Goal: Task Accomplishment & Management: Complete application form

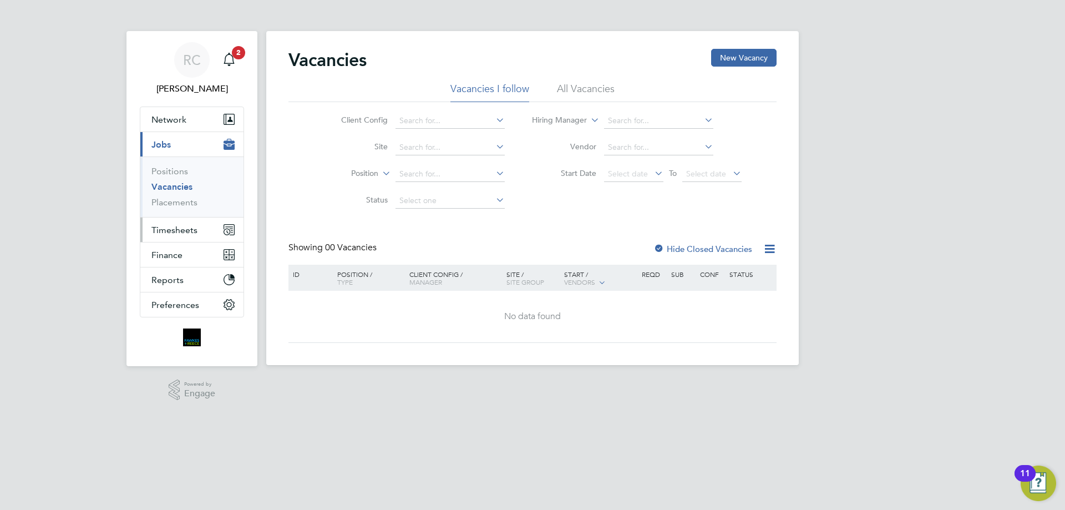
click at [179, 226] on span "Timesheets" at bounding box center [174, 230] width 46 height 11
click at [175, 231] on span "Timesheets" at bounding box center [174, 230] width 46 height 11
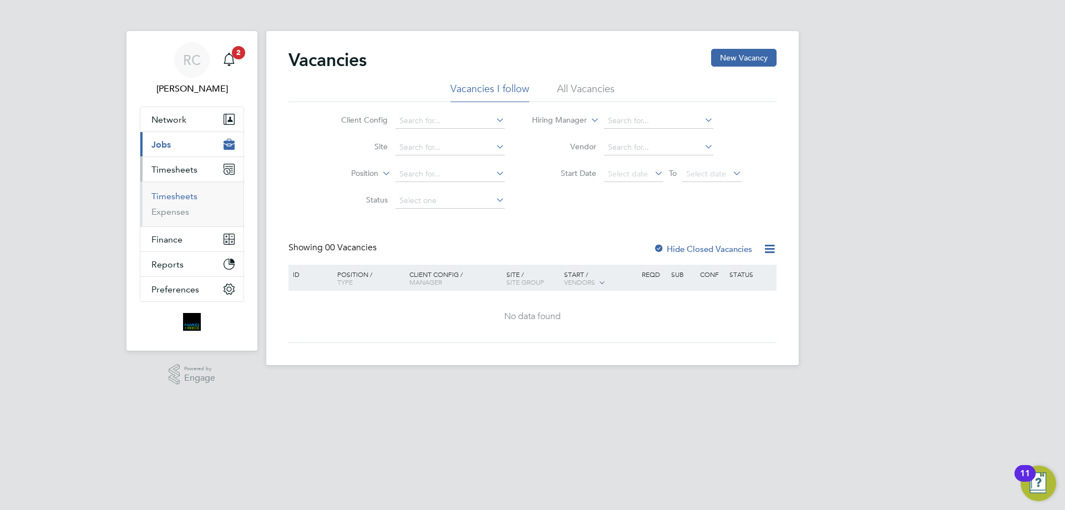
click at [178, 193] on link "Timesheets" at bounding box center [174, 196] width 46 height 11
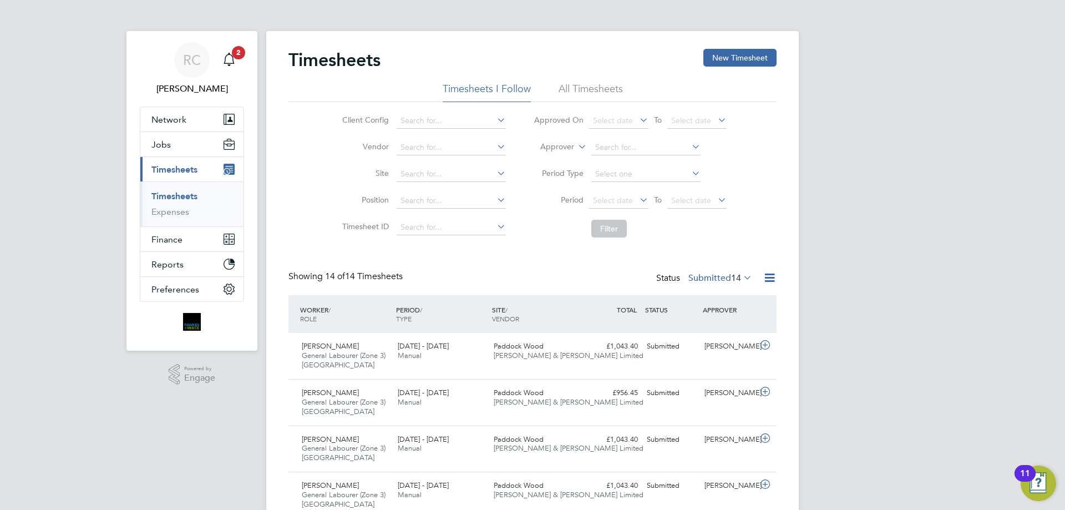
click at [594, 93] on li "All Timesheets" at bounding box center [591, 92] width 64 height 20
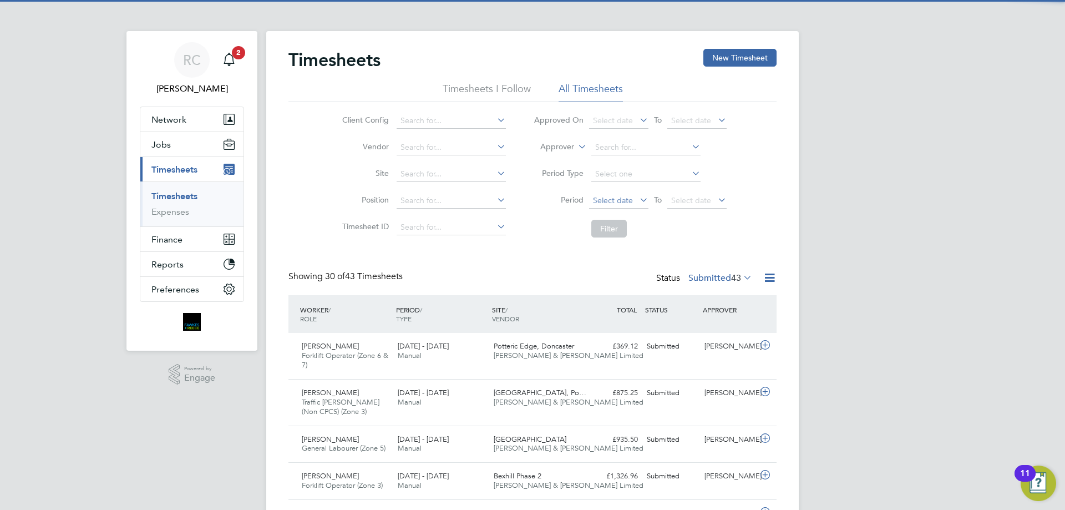
click at [625, 205] on span "Select date" at bounding box center [618, 201] width 59 height 15
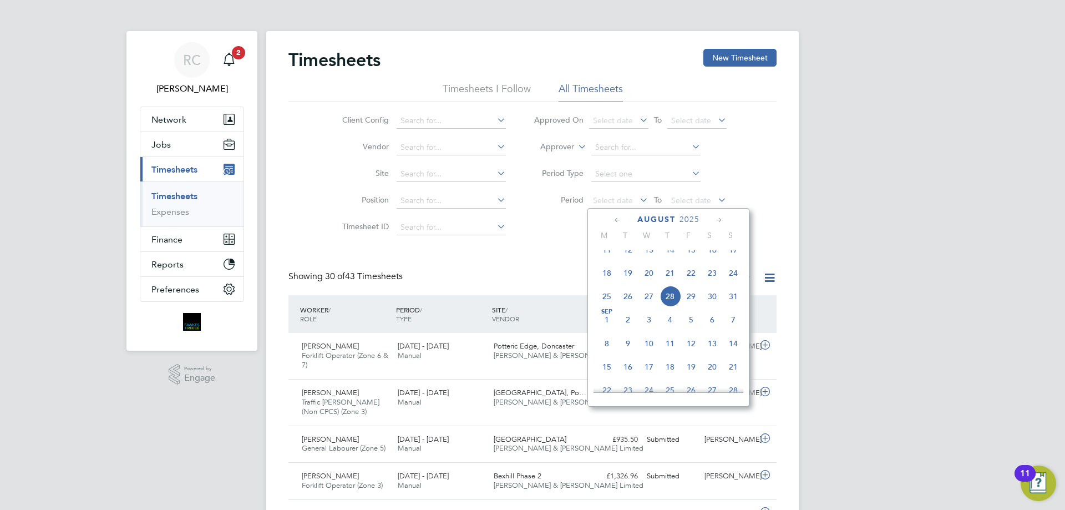
click at [615, 220] on icon at bounding box center [618, 220] width 11 height 12
click at [609, 332] on span "21" at bounding box center [607, 324] width 21 height 21
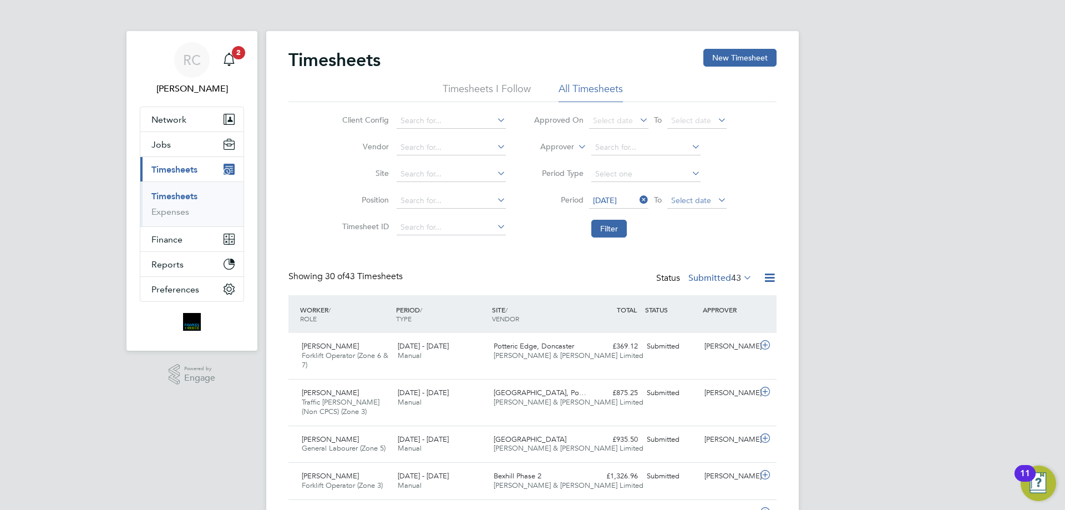
click at [691, 198] on span "Select date" at bounding box center [691, 200] width 40 height 10
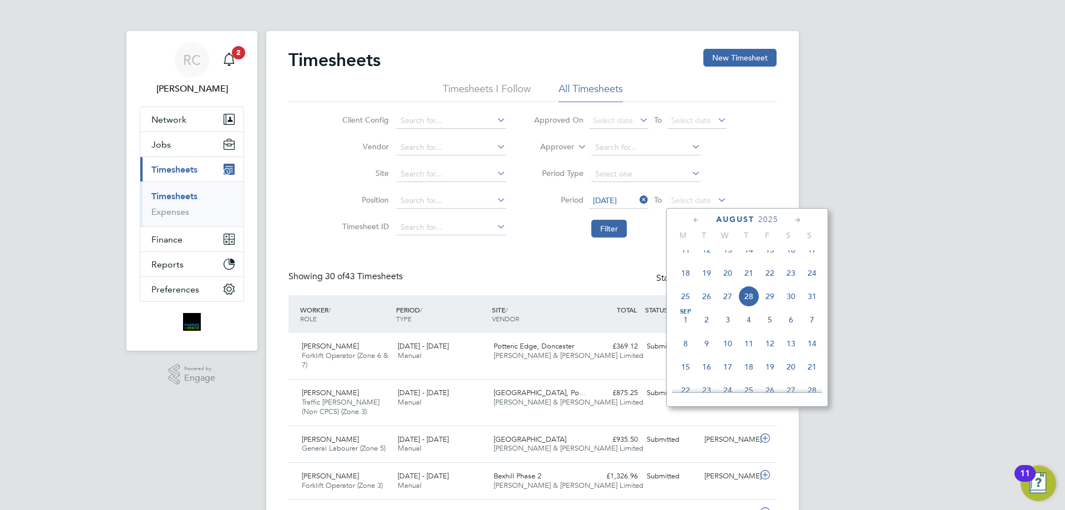
click at [699, 222] on icon at bounding box center [696, 220] width 11 height 12
click at [818, 332] on span "27" at bounding box center [812, 324] width 21 height 21
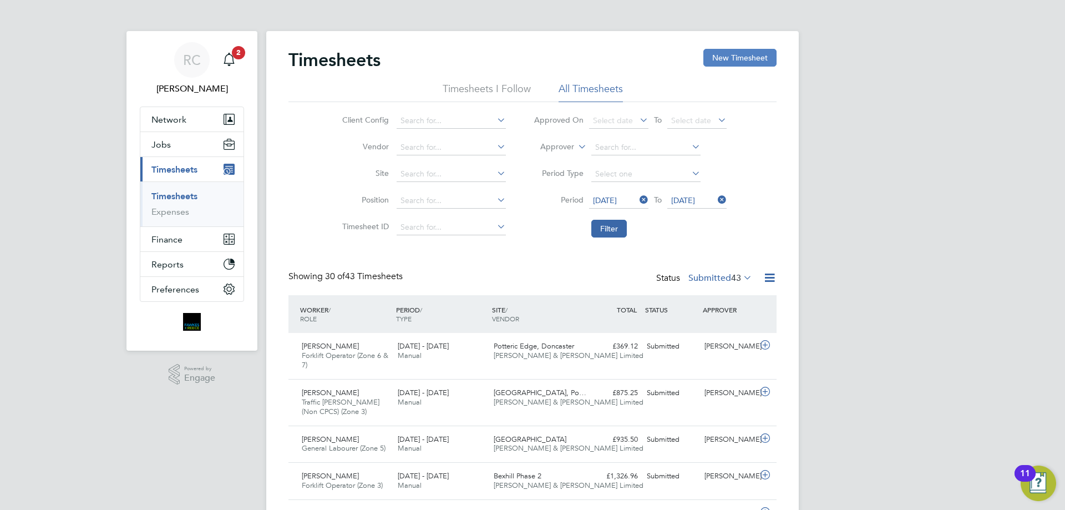
click at [743, 58] on button "New Timesheet" at bounding box center [740, 58] width 73 height 18
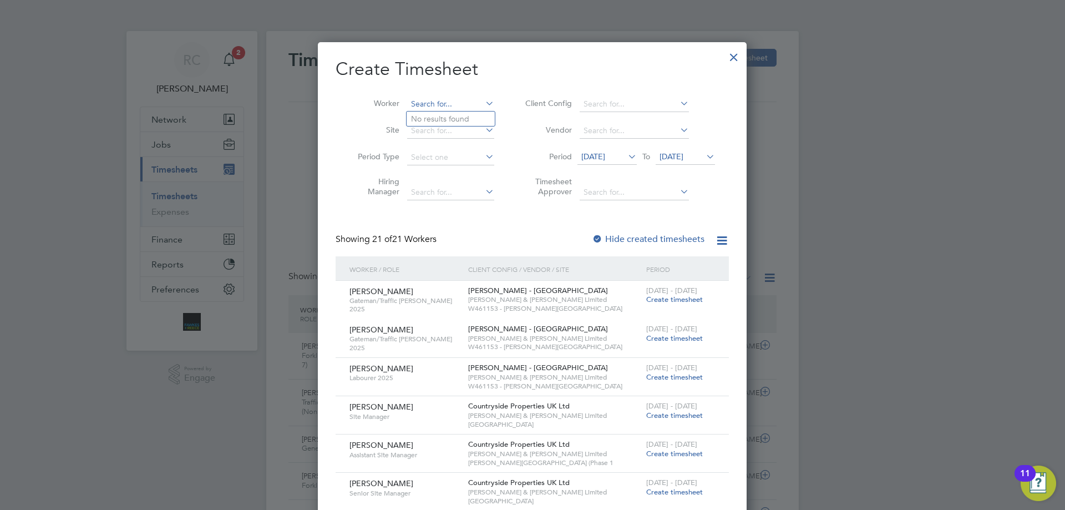
click at [453, 101] on input at bounding box center [450, 105] width 87 height 16
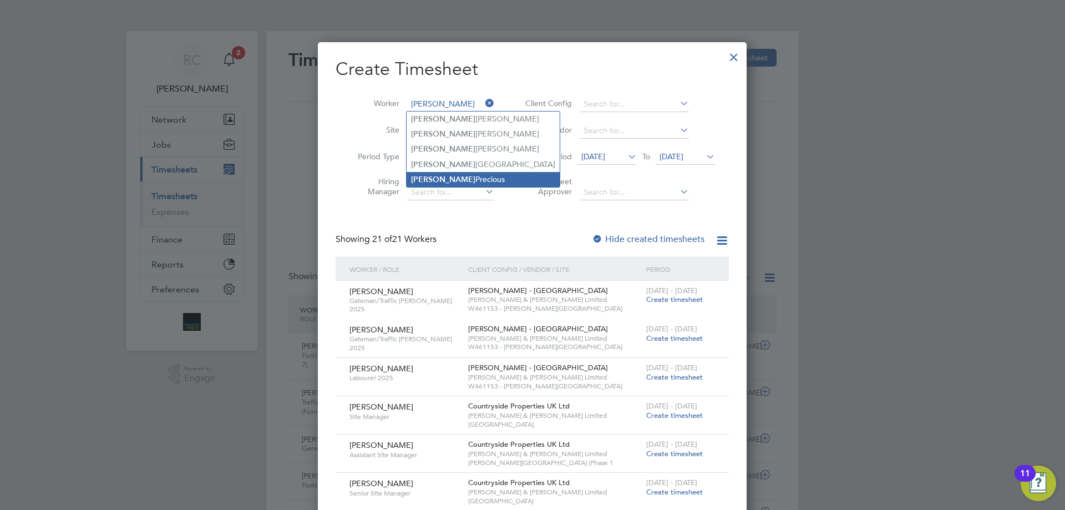
click at [447, 179] on b "[PERSON_NAME]" at bounding box center [443, 179] width 64 height 9
type input "[PERSON_NAME]"
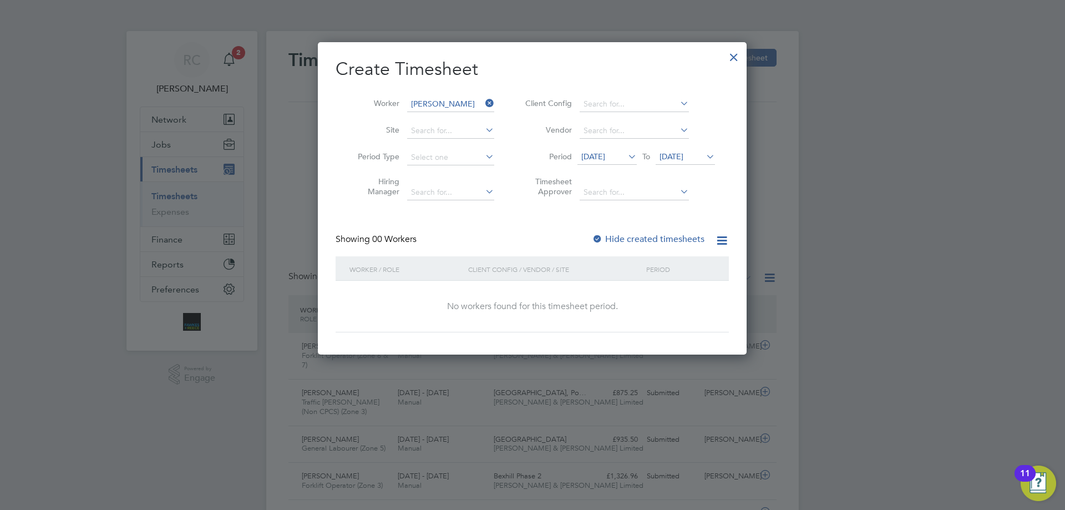
click at [605, 156] on span "[DATE]" at bounding box center [594, 156] width 24 height 10
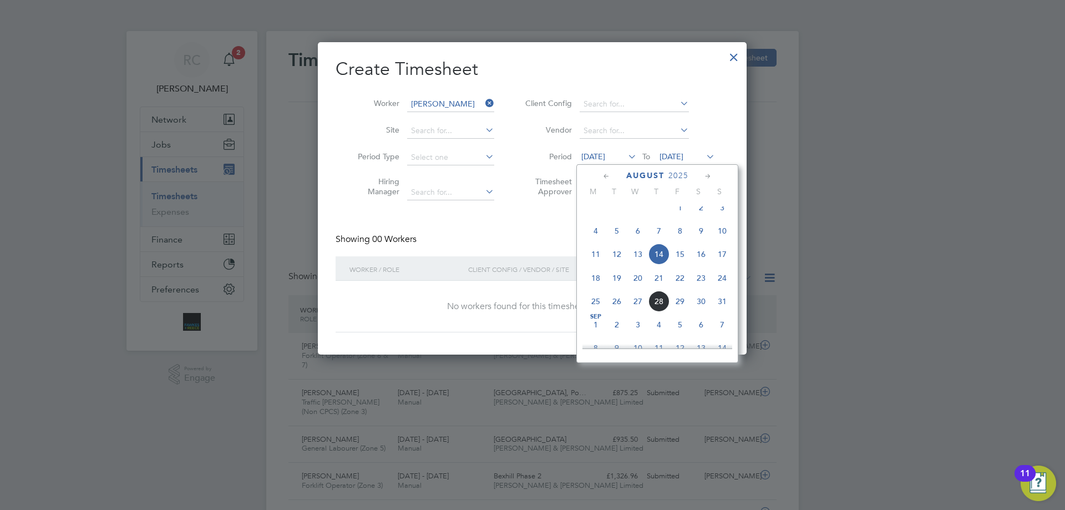
click at [605, 171] on icon at bounding box center [607, 176] width 11 height 12
click at [598, 239] on span "7" at bounding box center [595, 234] width 21 height 21
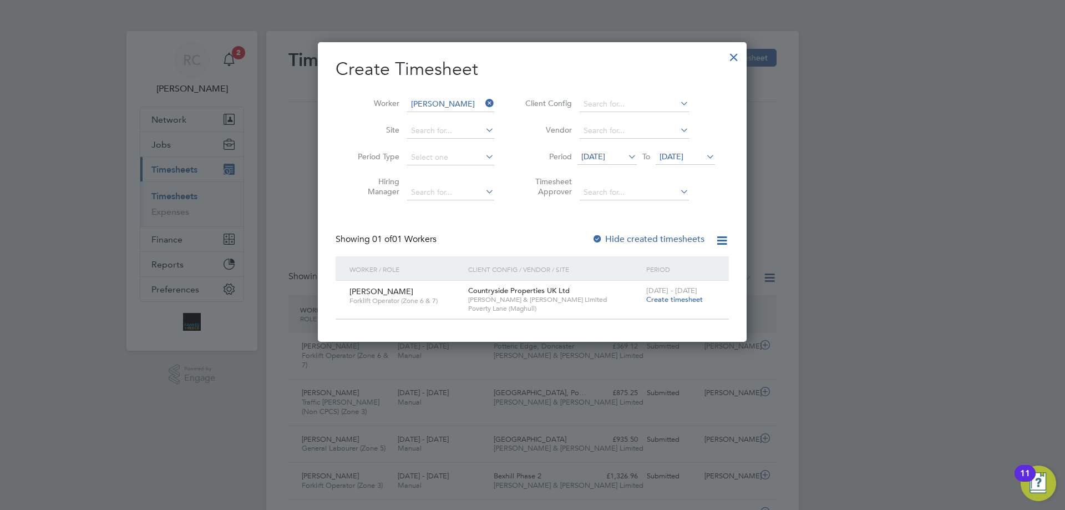
click at [594, 235] on div at bounding box center [597, 239] width 11 height 11
click at [589, 155] on span "[DATE]" at bounding box center [594, 156] width 24 height 10
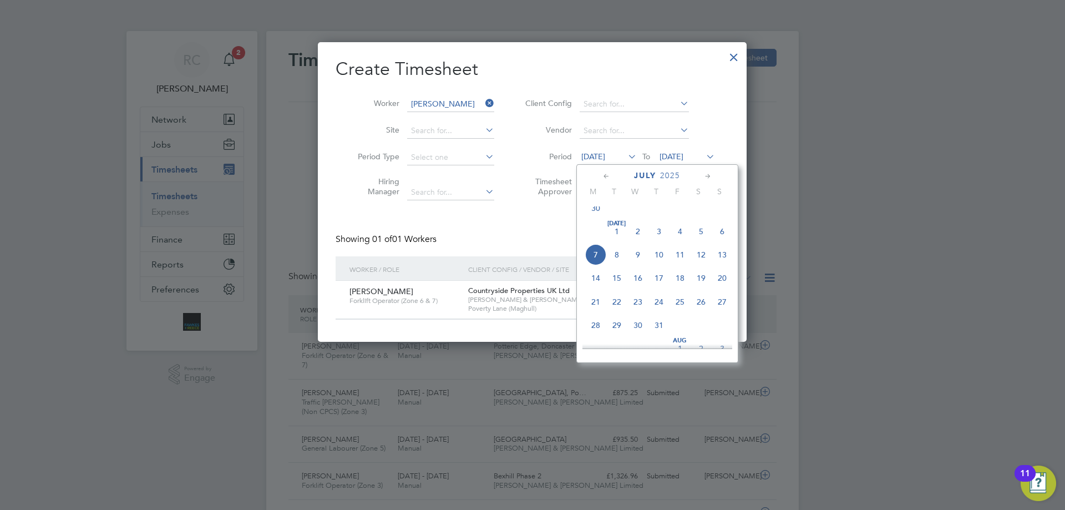
click at [605, 174] on icon at bounding box center [607, 176] width 11 height 12
click at [598, 239] on span "2" at bounding box center [595, 234] width 21 height 21
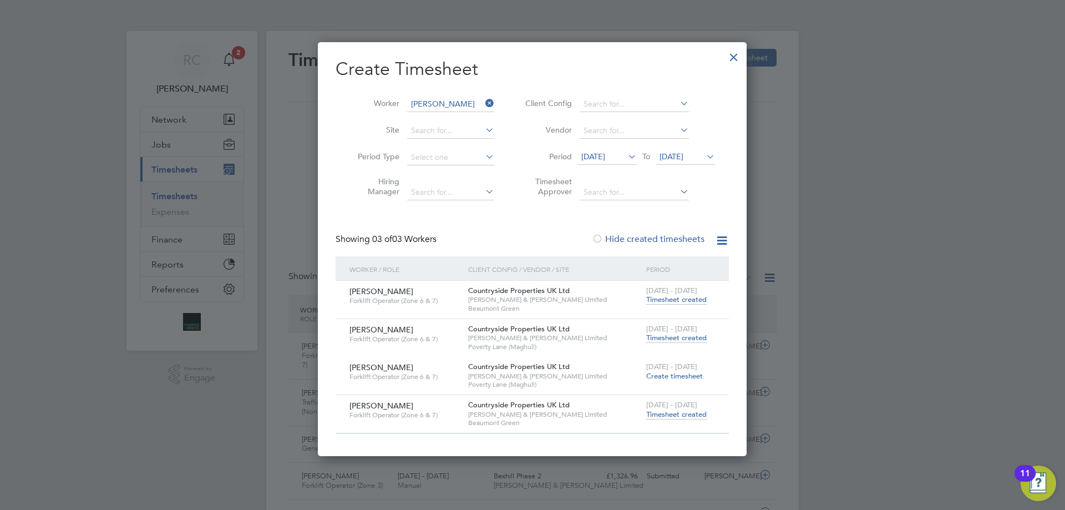
click at [684, 337] on span "Timesheet created" at bounding box center [676, 338] width 60 height 10
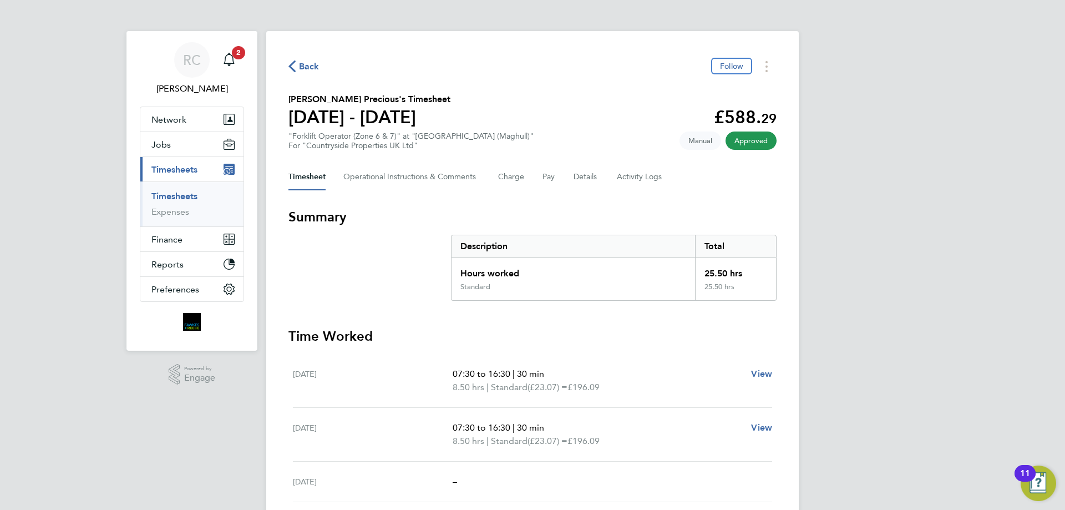
click at [701, 357] on div "[DATE] 07:30 to 16:30 | 30 min 8.50 hrs | Standard (£23.07) = £196.09 View" at bounding box center [532, 381] width 479 height 54
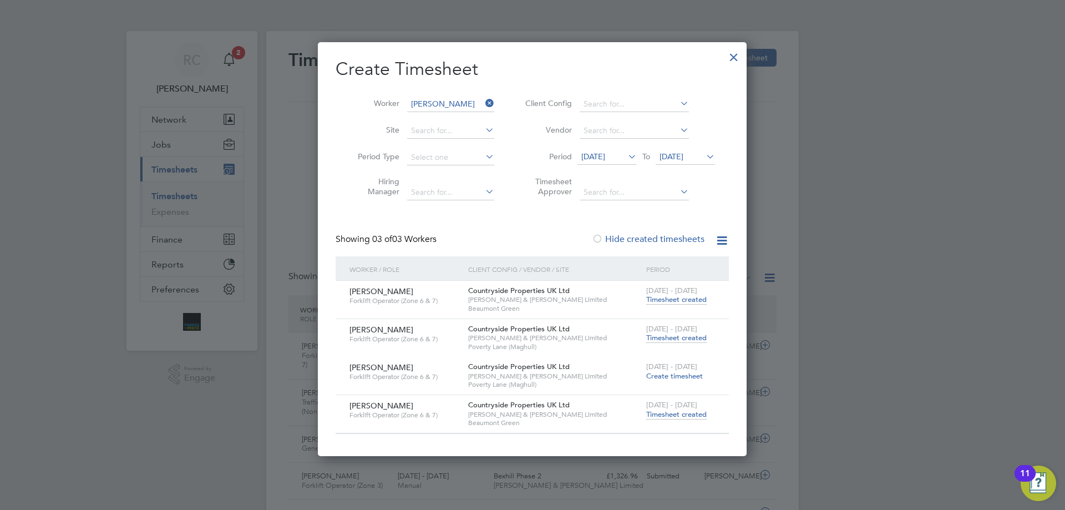
click at [688, 335] on span "Timesheet created" at bounding box center [676, 338] width 60 height 10
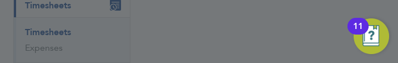
scroll to position [28, 63]
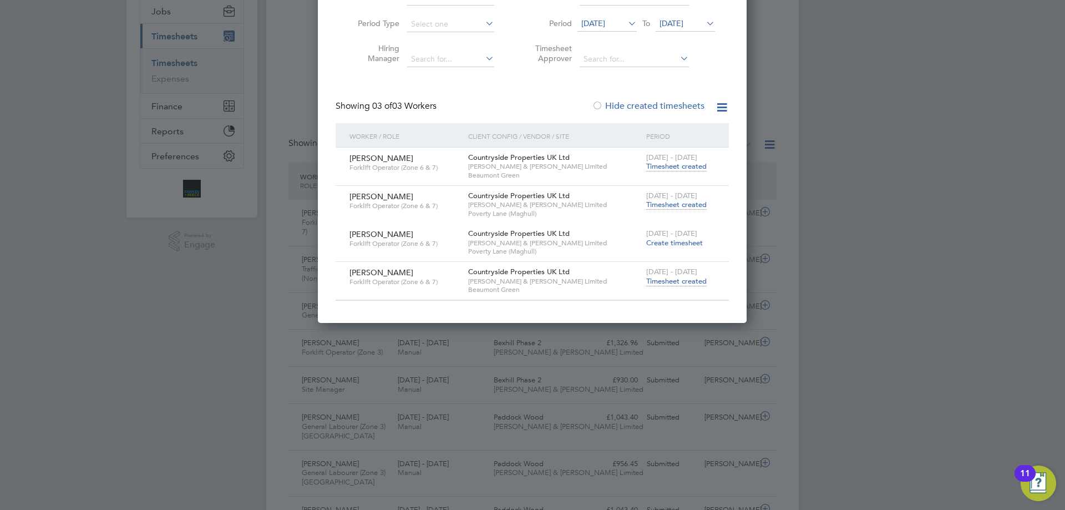
drag, startPoint x: 580, startPoint y: 196, endPoint x: 584, endPoint y: 191, distance: 7.1
click at [584, 191] on div "Countryside Properties UK Ltd [PERSON_NAME] & [PERSON_NAME] Limited [GEOGRAPHIC…" at bounding box center [555, 205] width 178 height 38
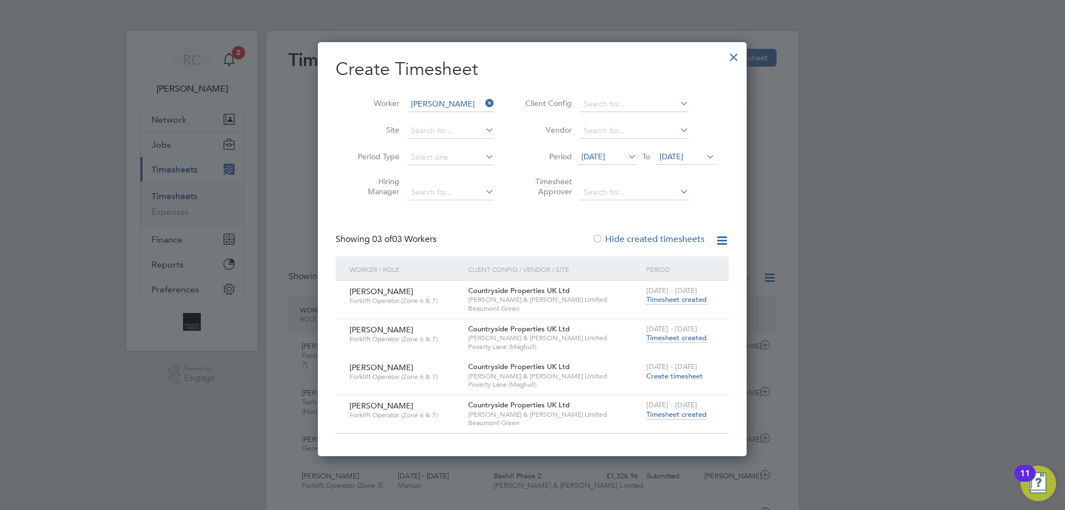
click at [733, 55] on div at bounding box center [734, 54] width 20 height 20
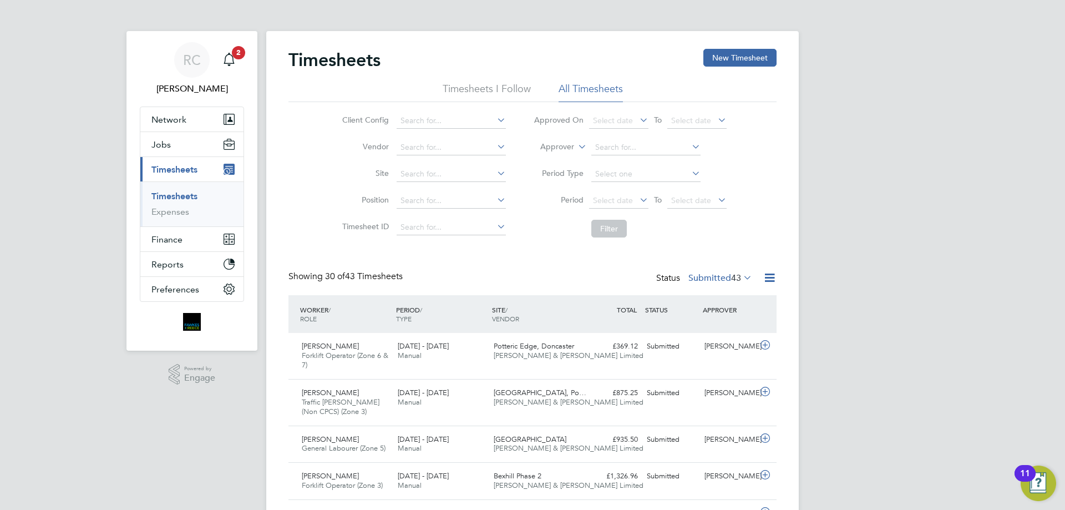
click at [172, 194] on link "Timesheets" at bounding box center [174, 196] width 46 height 11
click at [753, 58] on button "New Timesheet" at bounding box center [740, 58] width 73 height 18
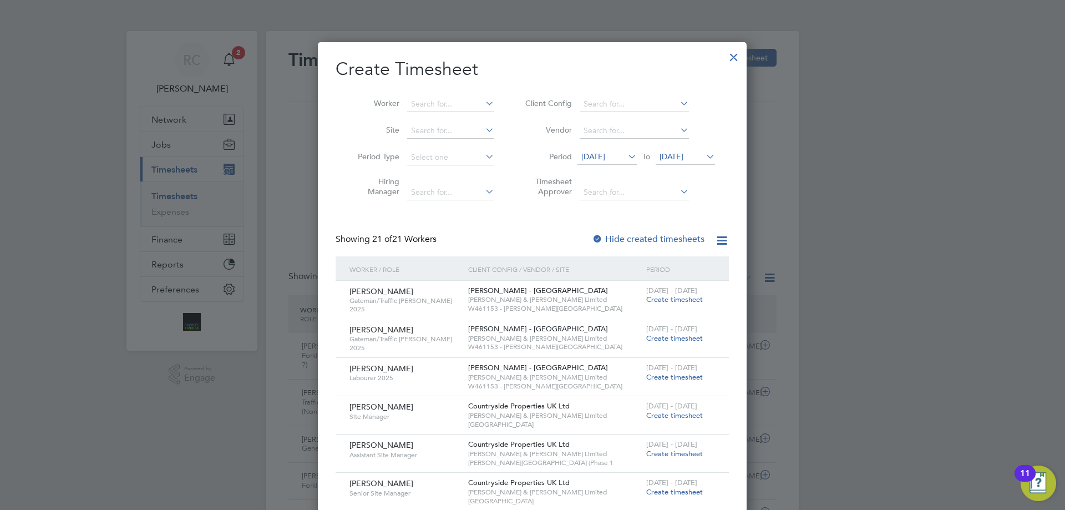
click at [684, 154] on span "[DATE]" at bounding box center [672, 156] width 24 height 10
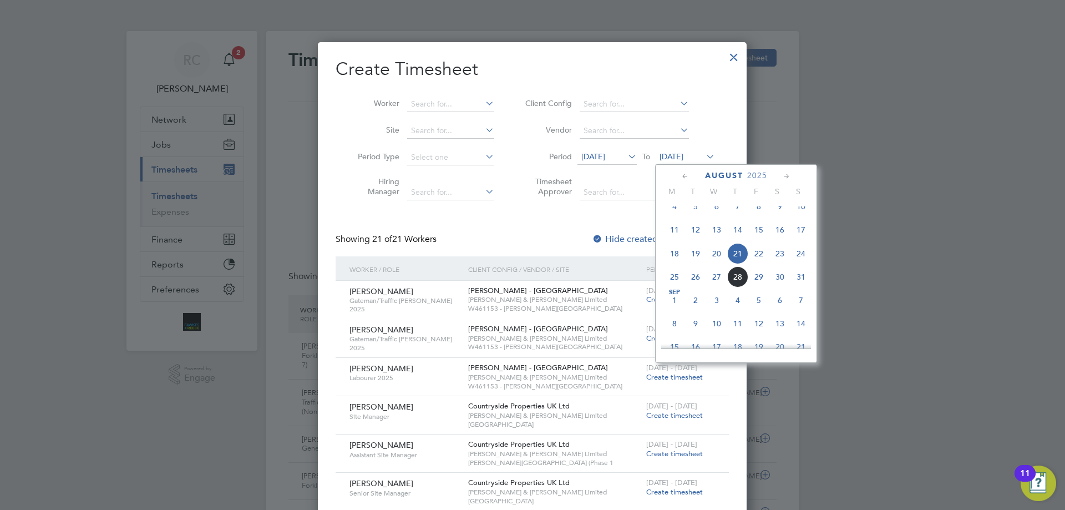
click at [798, 261] on span "24" at bounding box center [801, 253] width 21 height 21
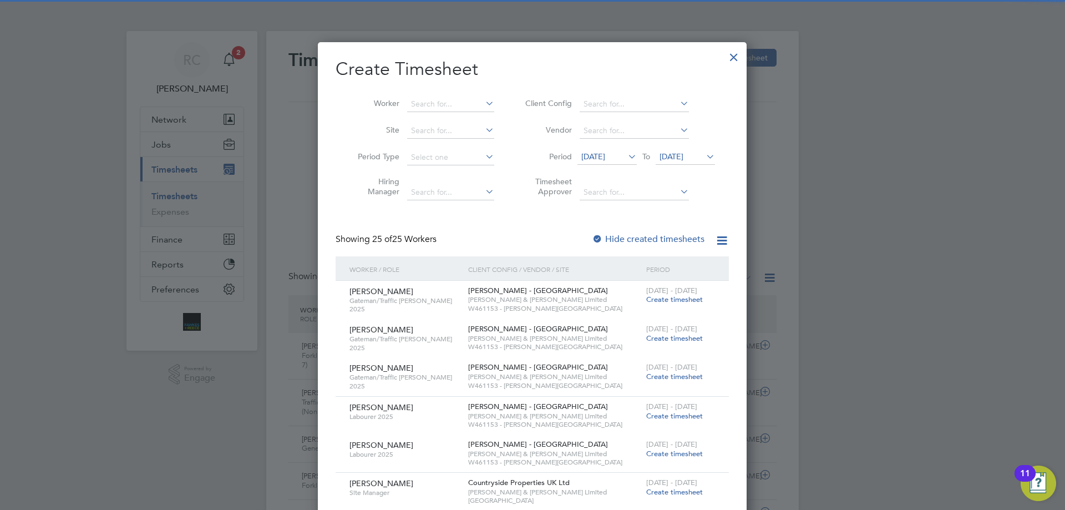
click at [601, 234] on div at bounding box center [597, 239] width 11 height 11
click at [425, 102] on input at bounding box center [450, 105] width 87 height 16
click at [431, 115] on b "[PERSON_NAME] a n" at bounding box center [447, 118] width 73 height 9
type input "[PERSON_NAME]"
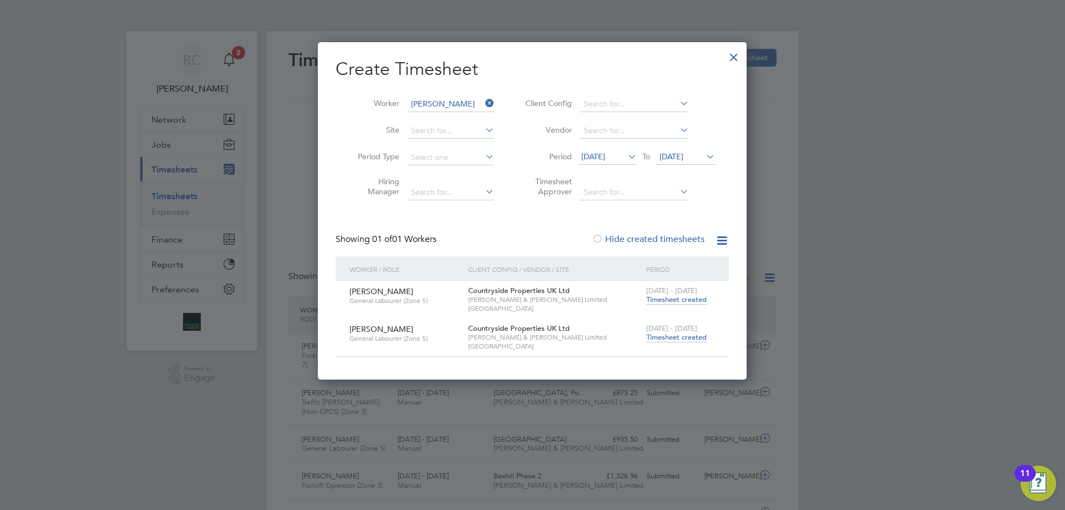
click at [685, 334] on span "Timesheet created" at bounding box center [676, 337] width 60 height 10
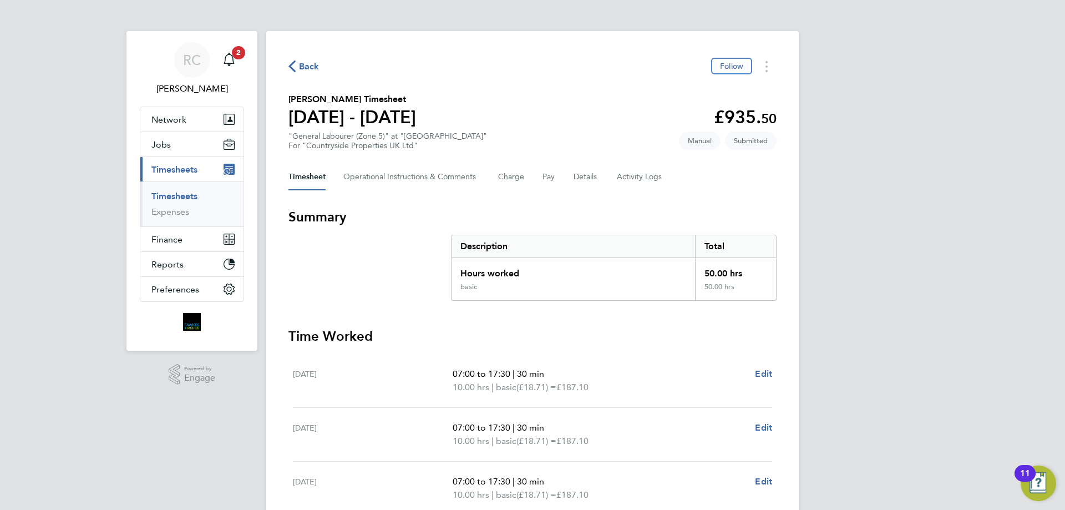
click at [187, 194] on link "Timesheets" at bounding box center [174, 196] width 46 height 11
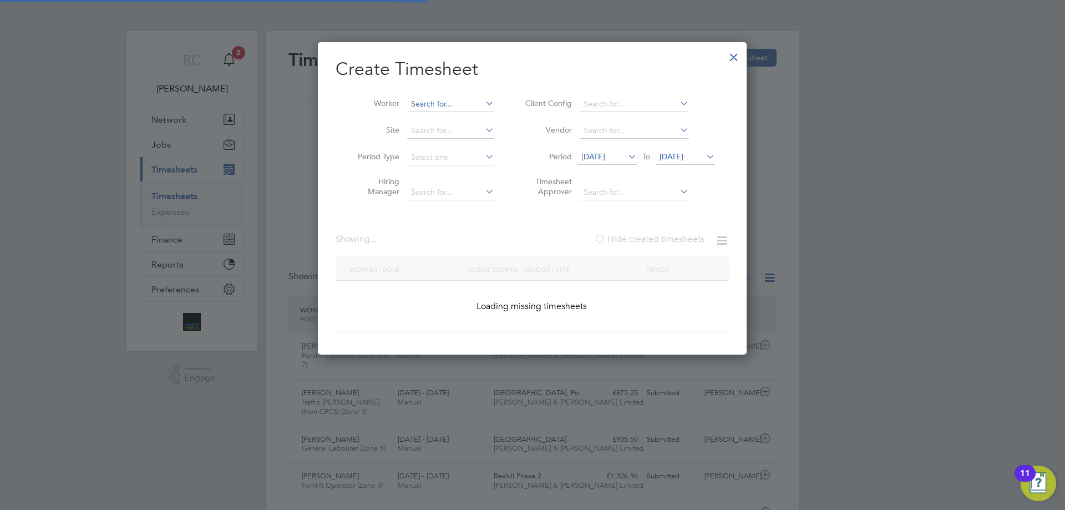
click at [442, 103] on input at bounding box center [450, 105] width 87 height 16
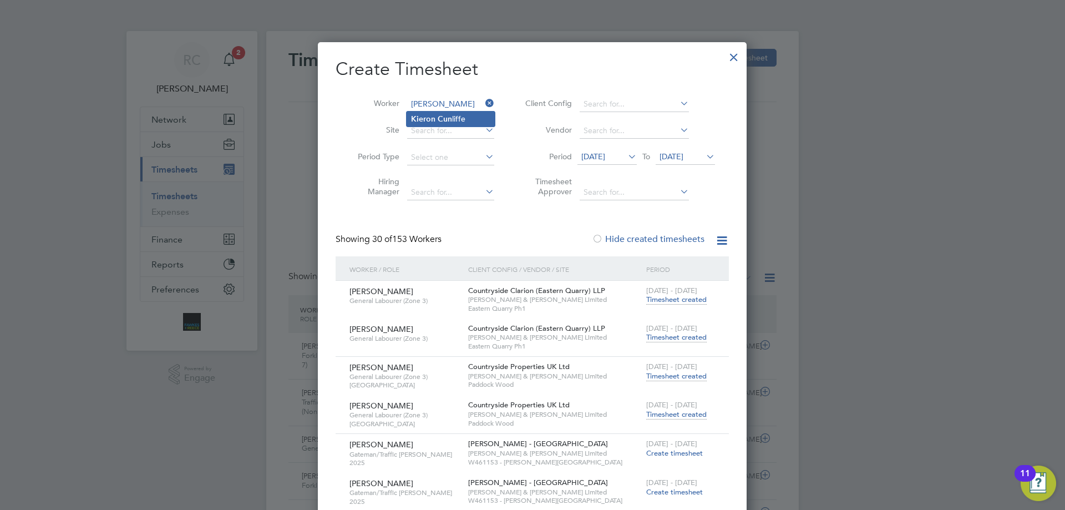
click at [439, 112] on li "[PERSON_NAME] liffe" at bounding box center [451, 119] width 88 height 15
type input "[PERSON_NAME]"
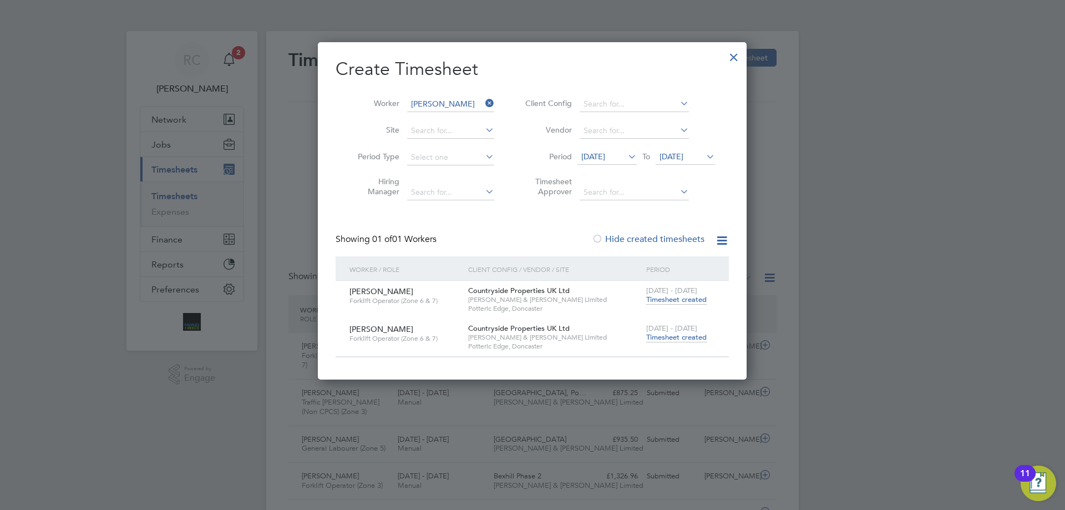
click at [681, 335] on span "Timesheet created" at bounding box center [676, 337] width 60 height 10
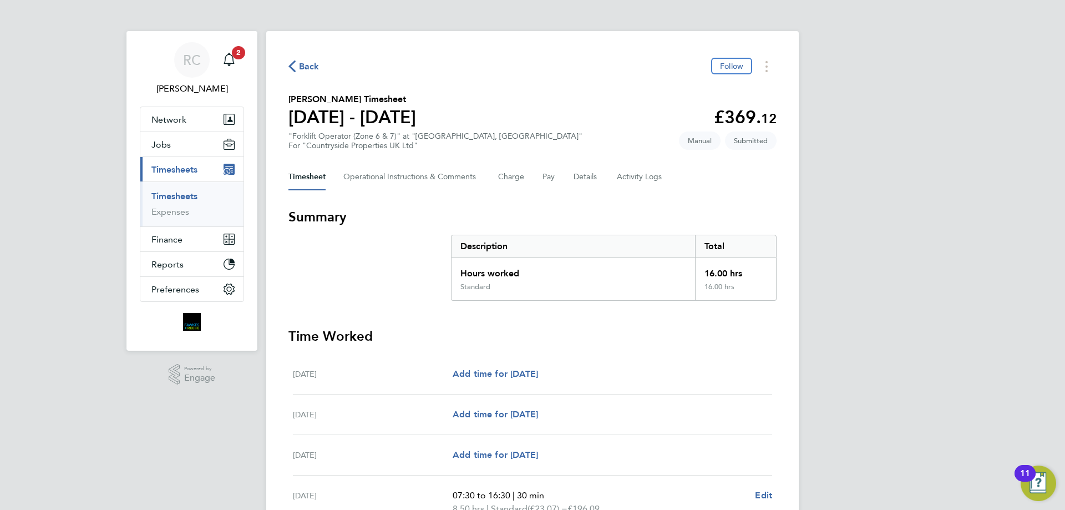
click at [195, 194] on link "Timesheets" at bounding box center [174, 196] width 46 height 11
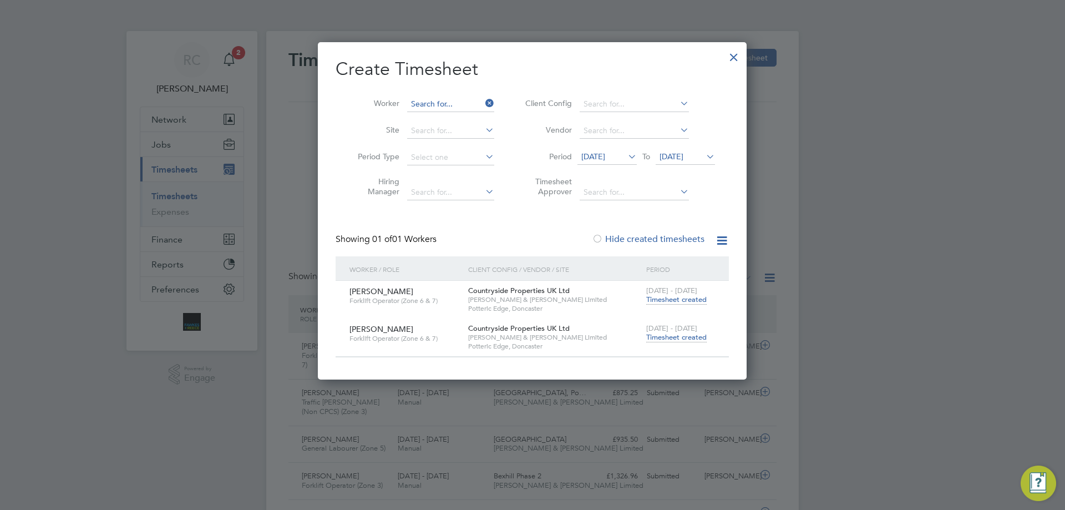
click at [445, 99] on input at bounding box center [450, 105] width 87 height 16
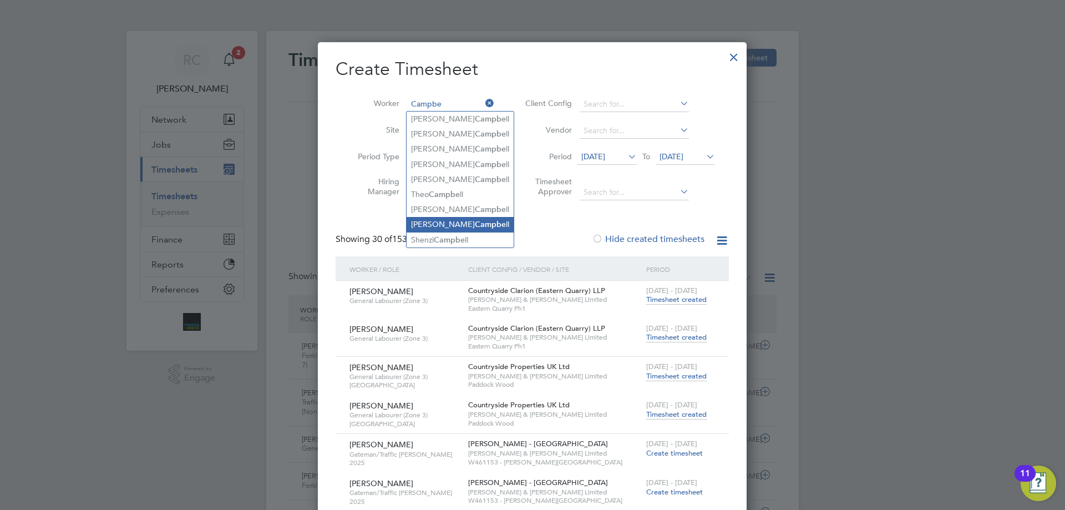
click at [414, 220] on li "[PERSON_NAME] ll" at bounding box center [460, 224] width 107 height 15
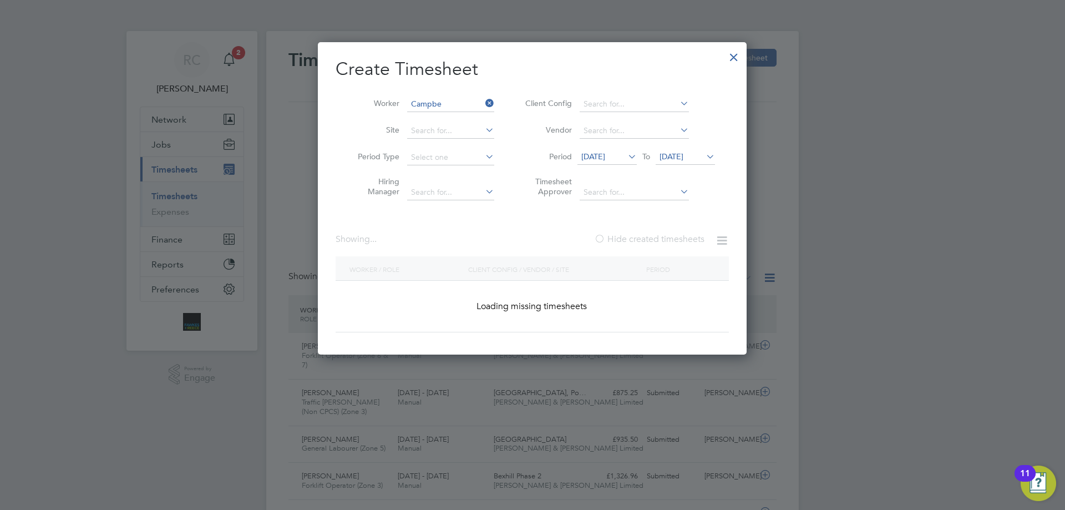
type input "[PERSON_NAME]"
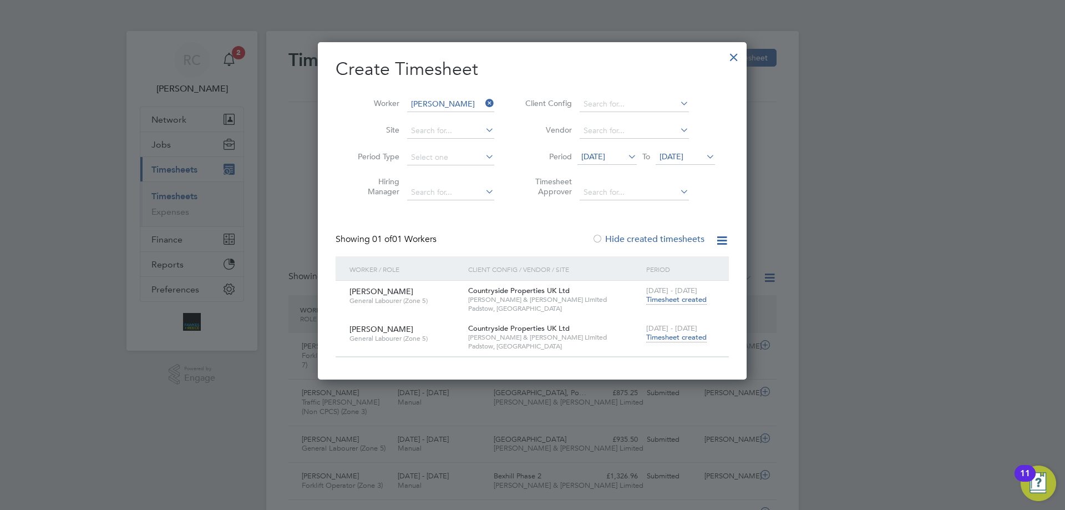
click at [674, 336] on span "Timesheet created" at bounding box center [676, 337] width 60 height 10
